Goal: Transaction & Acquisition: Book appointment/travel/reservation

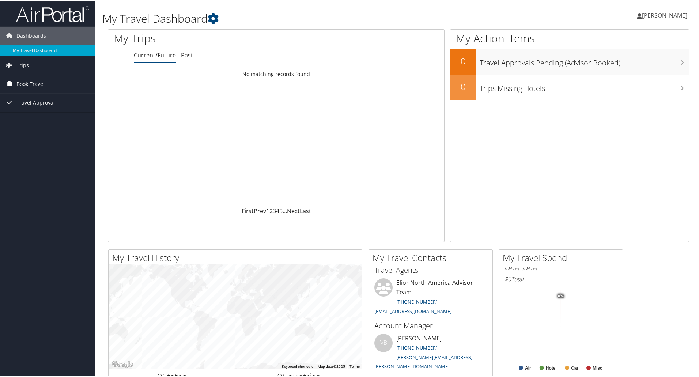
click at [39, 84] on span "Book Travel" at bounding box center [30, 83] width 28 height 18
click at [42, 117] on link "Book/Manage Online Trips" at bounding box center [47, 119] width 95 height 11
